Goal: Find specific page/section: Find specific page/section

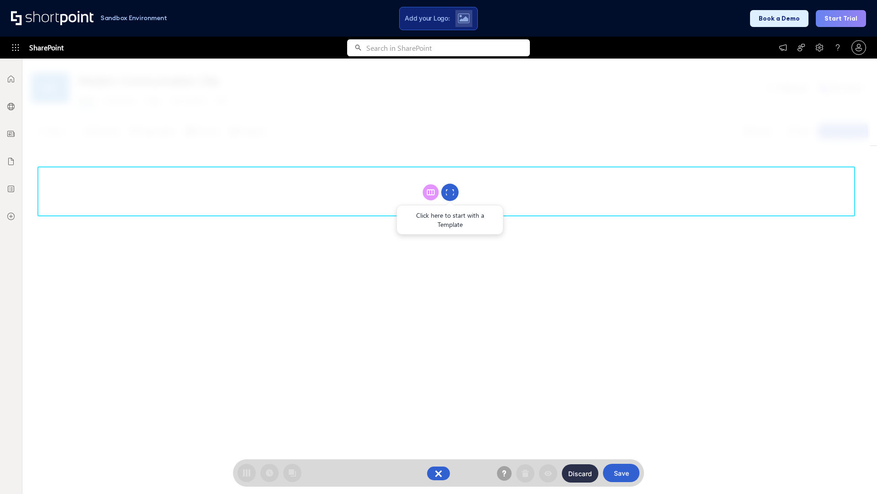
click at [450, 192] on circle at bounding box center [449, 192] width 17 height 17
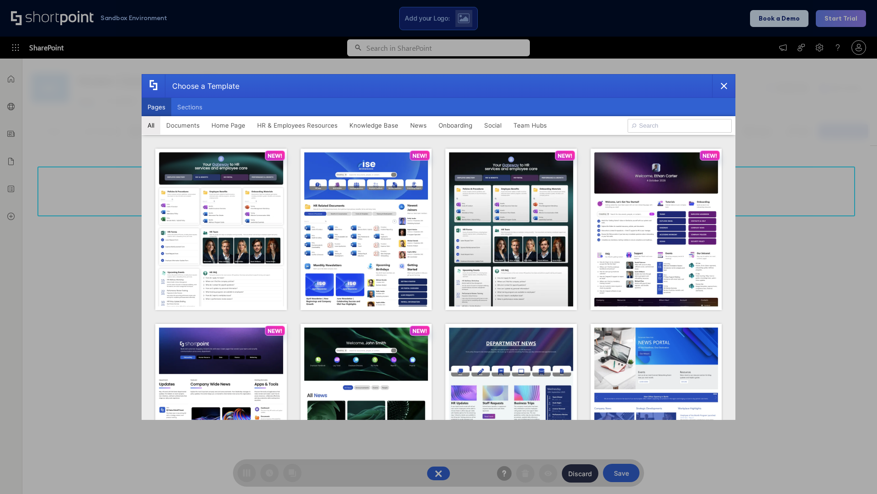
click at [156, 107] on button "Pages" at bounding box center [157, 107] width 30 height 18
type input "Social Layout 1"
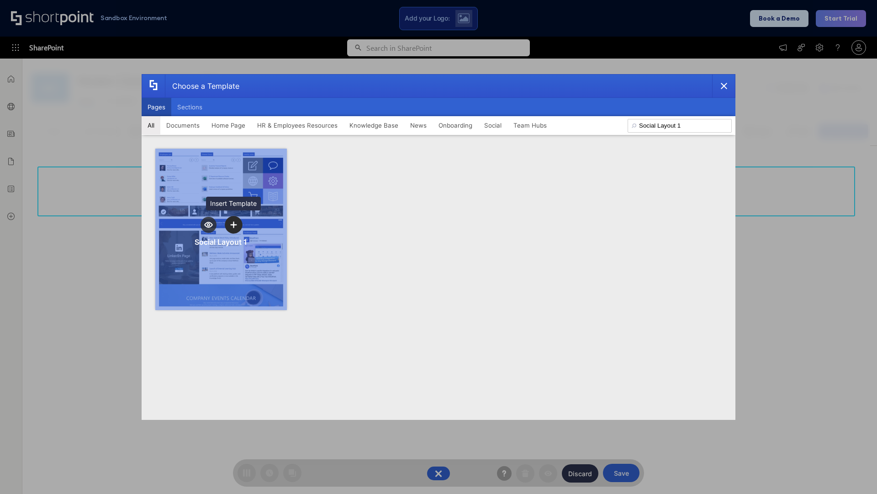
click at [234, 224] on icon "template selector" at bounding box center [233, 224] width 6 height 6
